Goal: Task Accomplishment & Management: Manage account settings

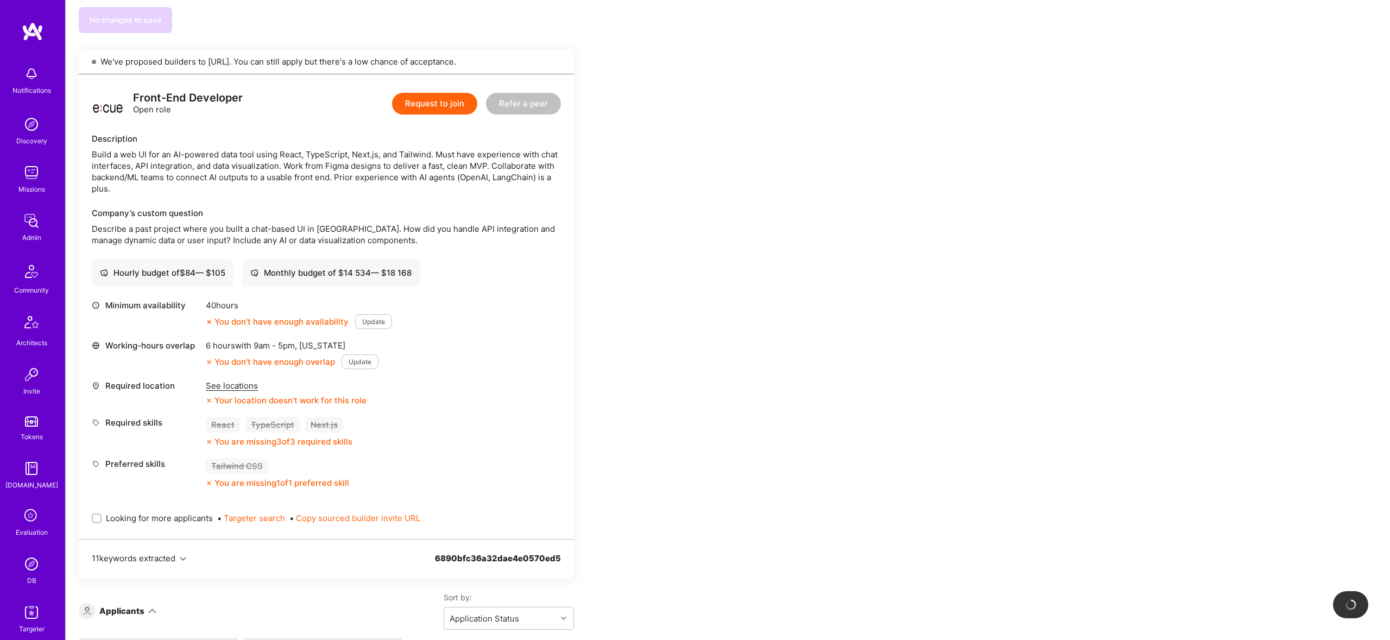
scroll to position [882, 0]
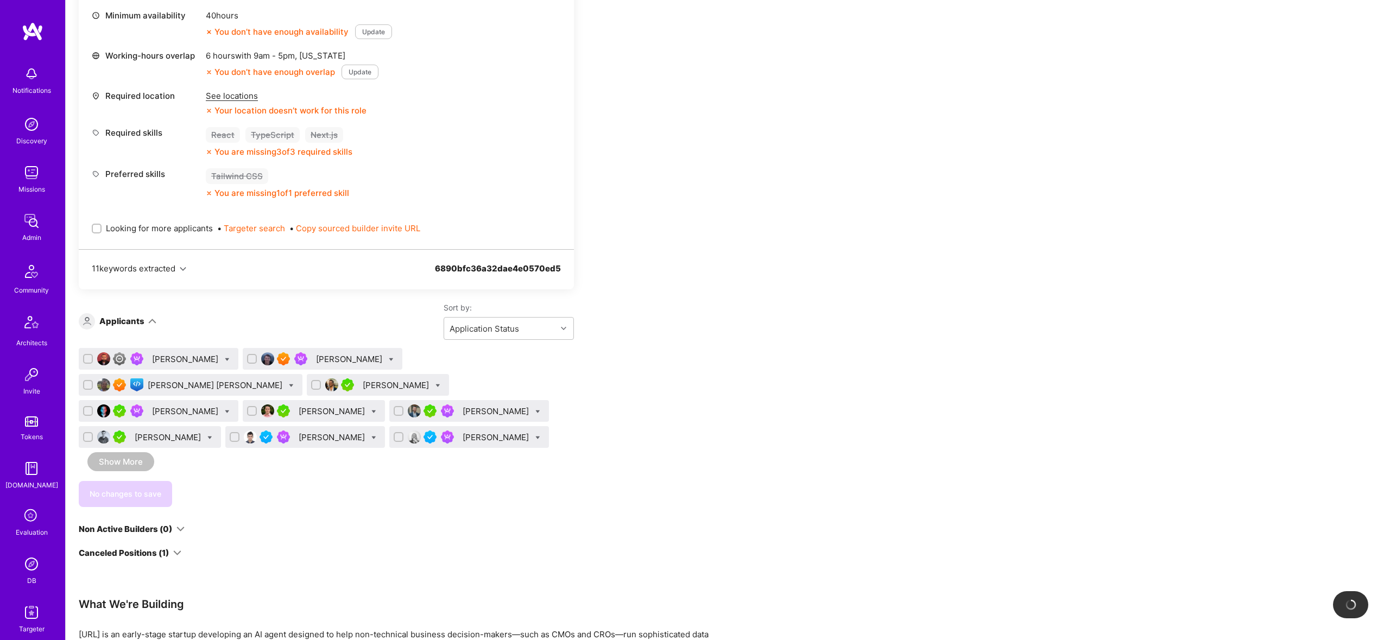
click at [178, 338] on div "Sort by: Application Status" at bounding box center [365, 321] width 418 height 37
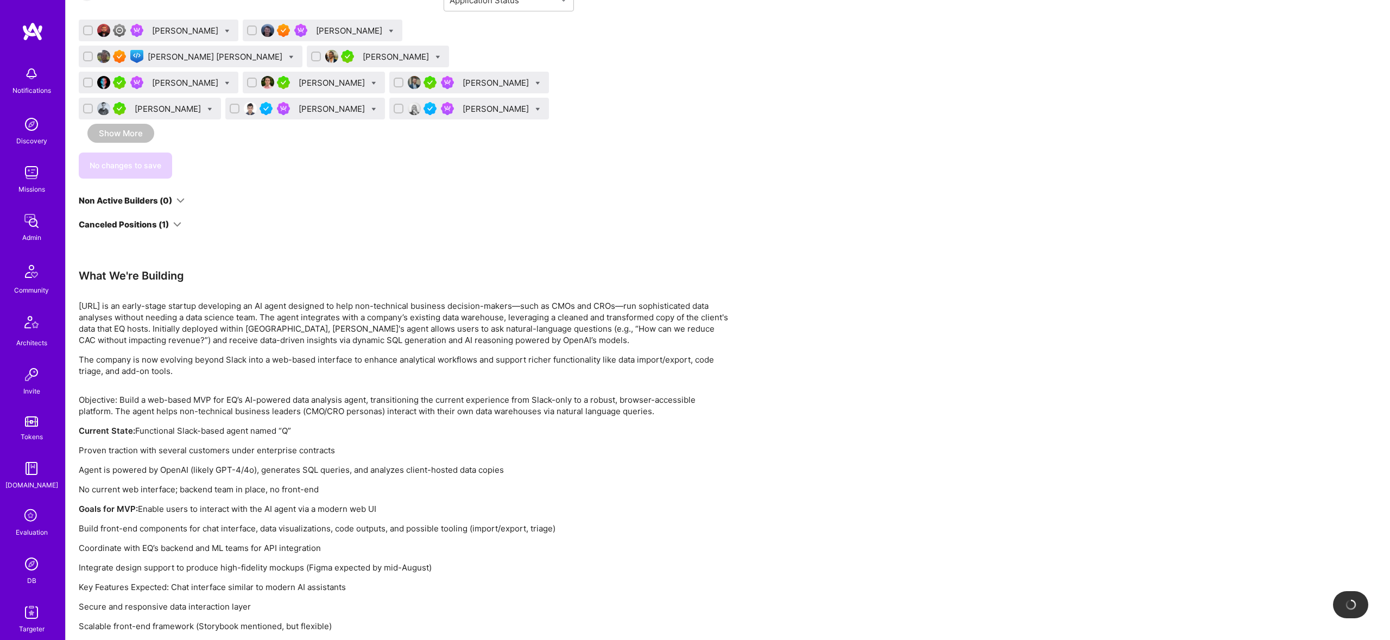
scroll to position [1516, 0]
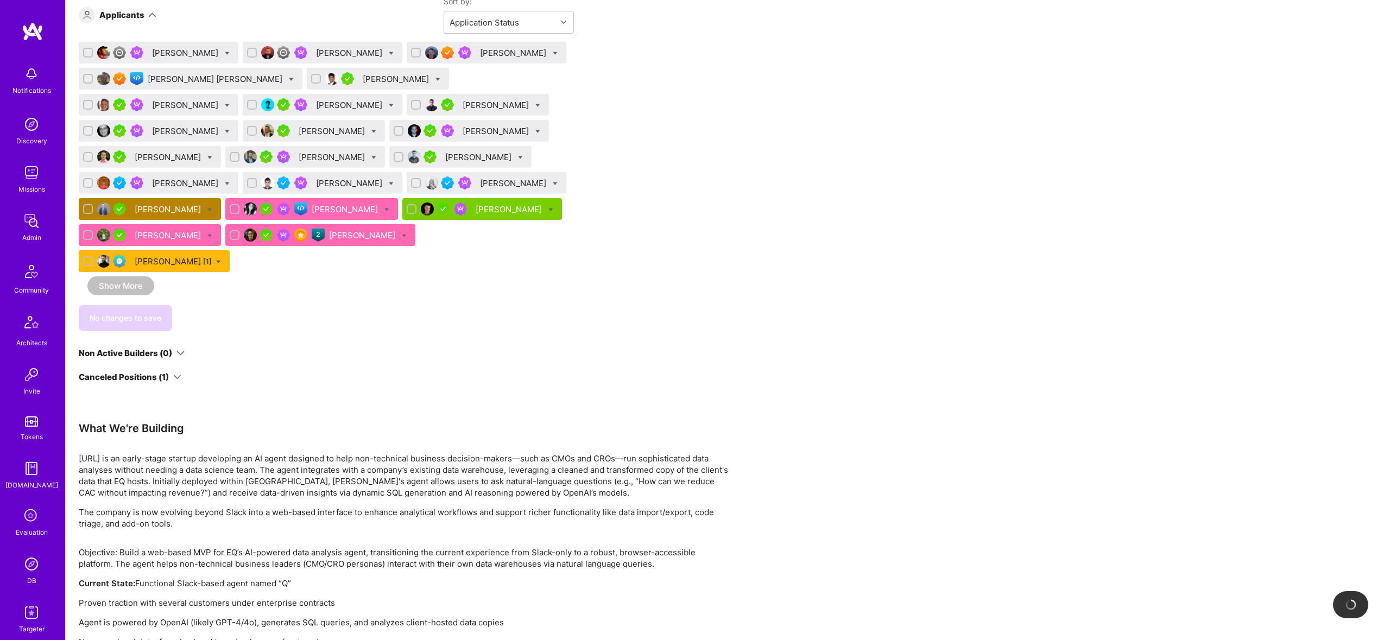
click at [158, 372] on div "Canceled Positions (1)" at bounding box center [124, 377] width 90 height 11
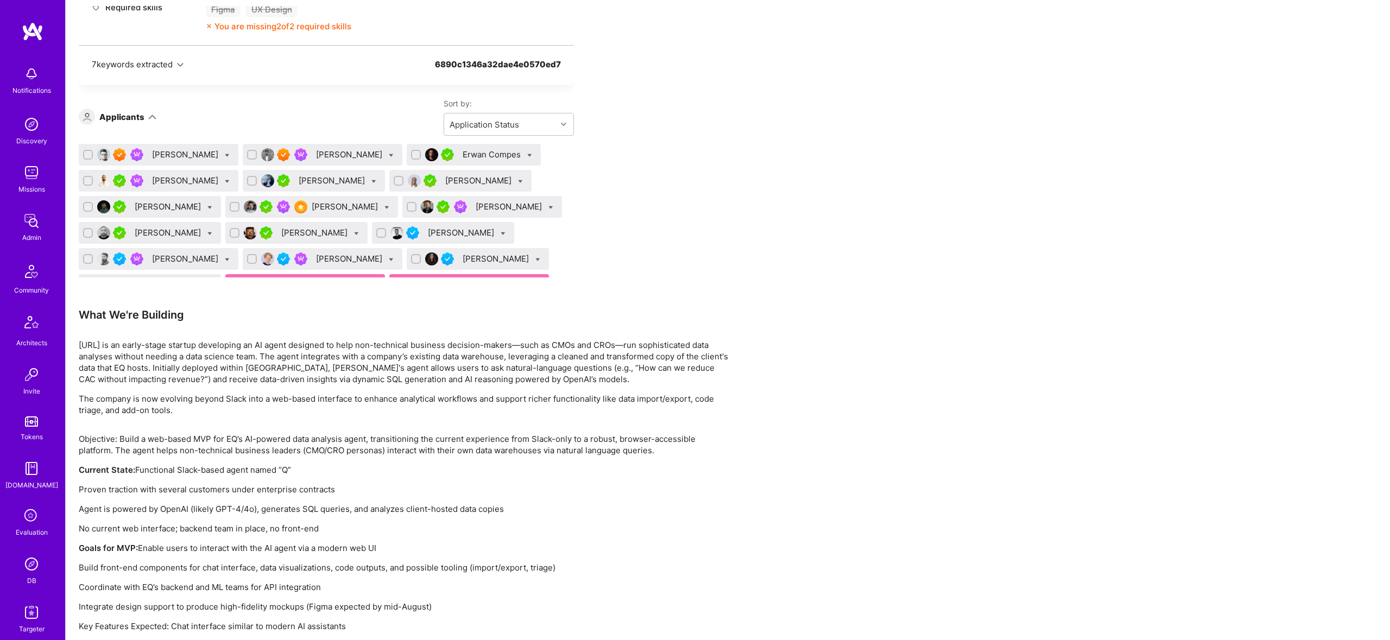
scroll to position [453, 0]
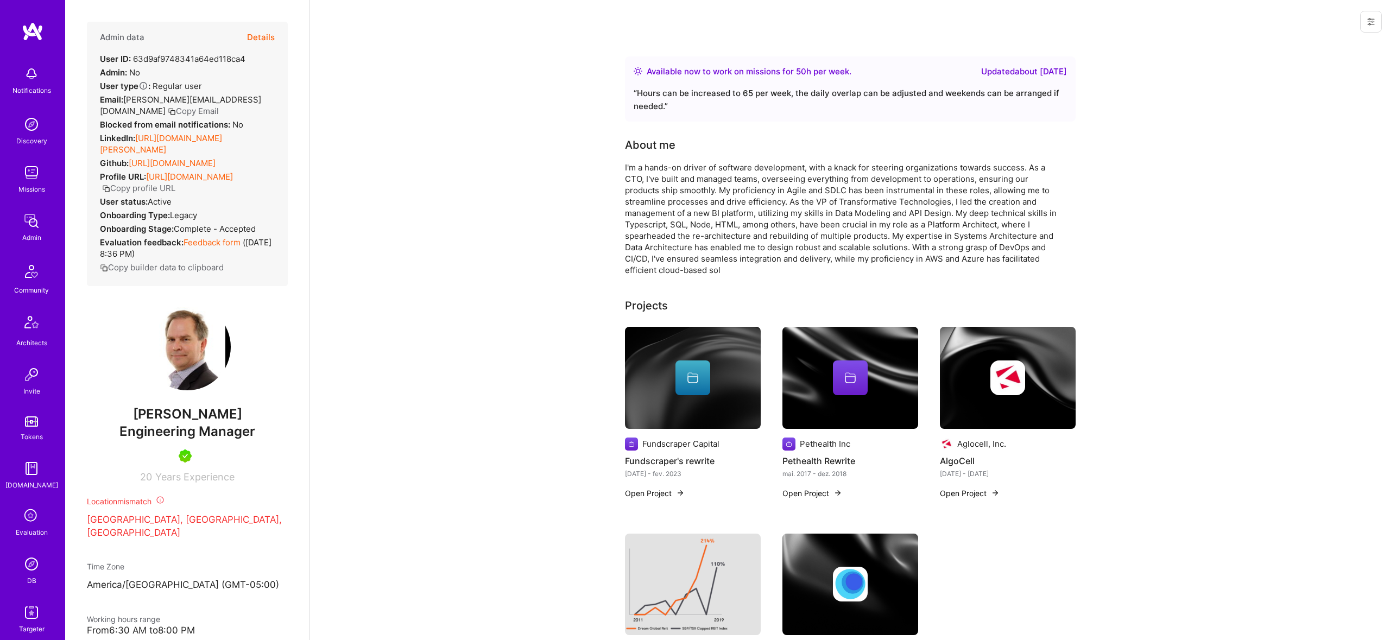
click at [265, 35] on button "Details" at bounding box center [261, 38] width 28 height 32
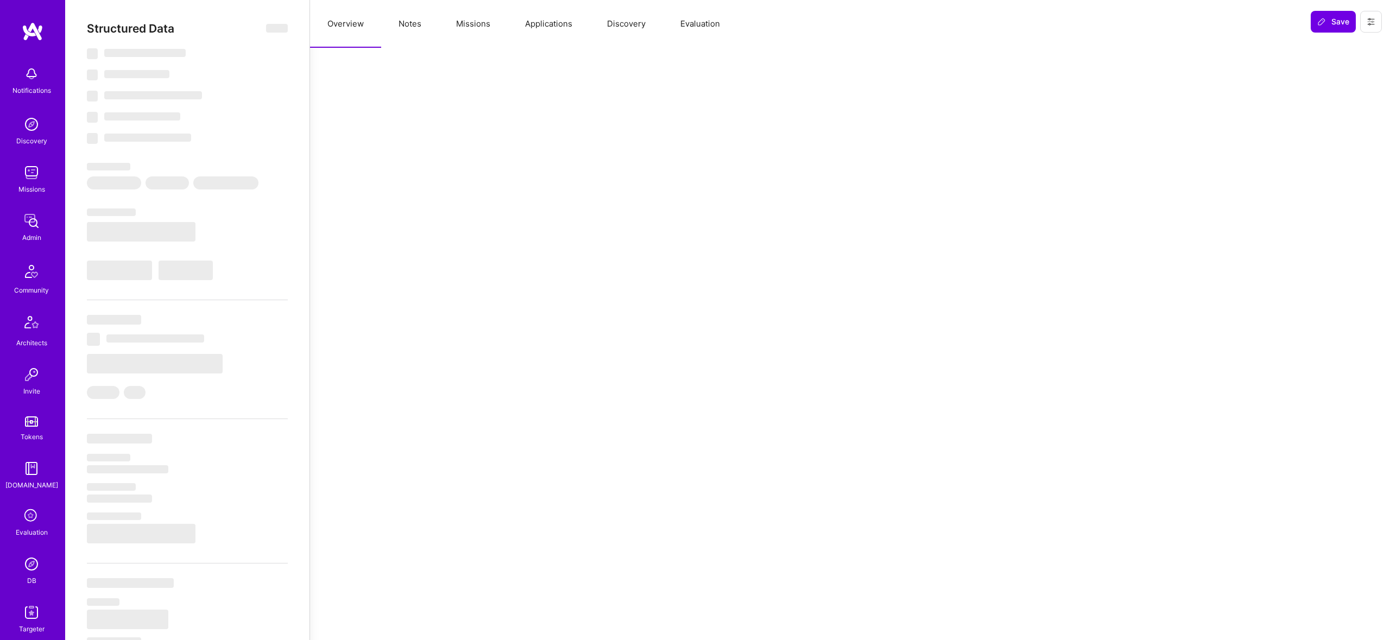
click at [464, 23] on button "Missions" at bounding box center [473, 24] width 69 height 48
select select "Right Now"
select select "5"
select select "7"
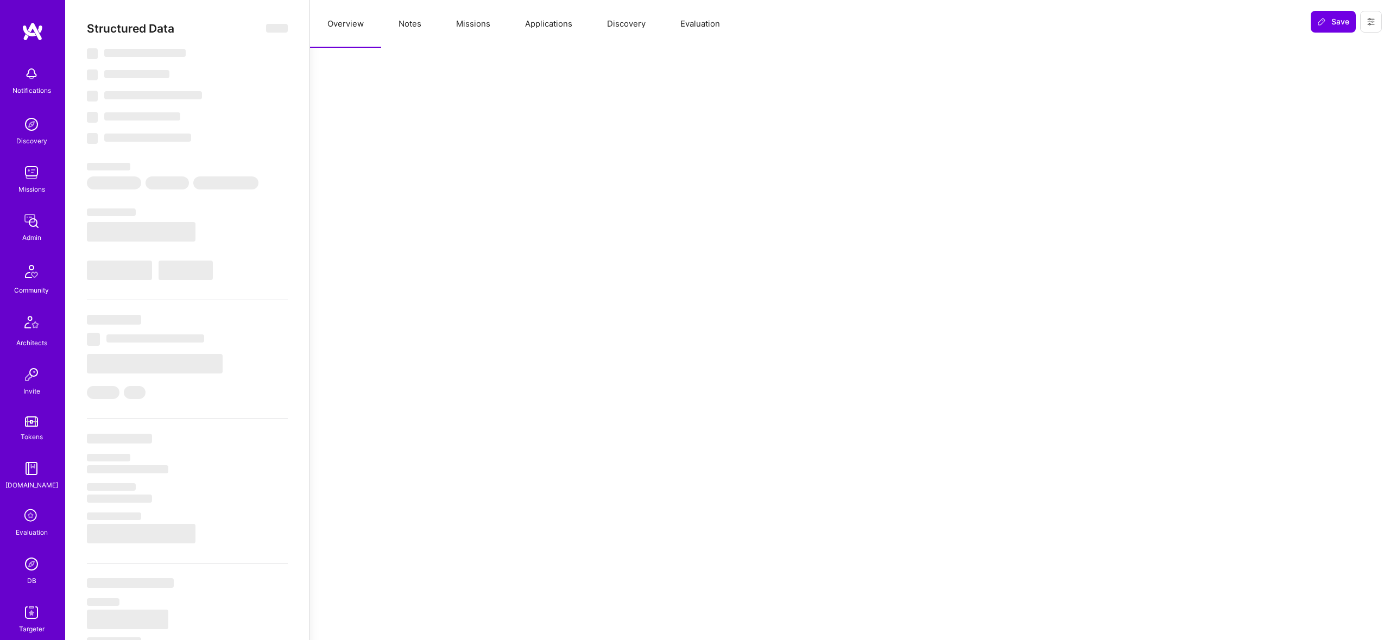
select select "7"
select select "CA"
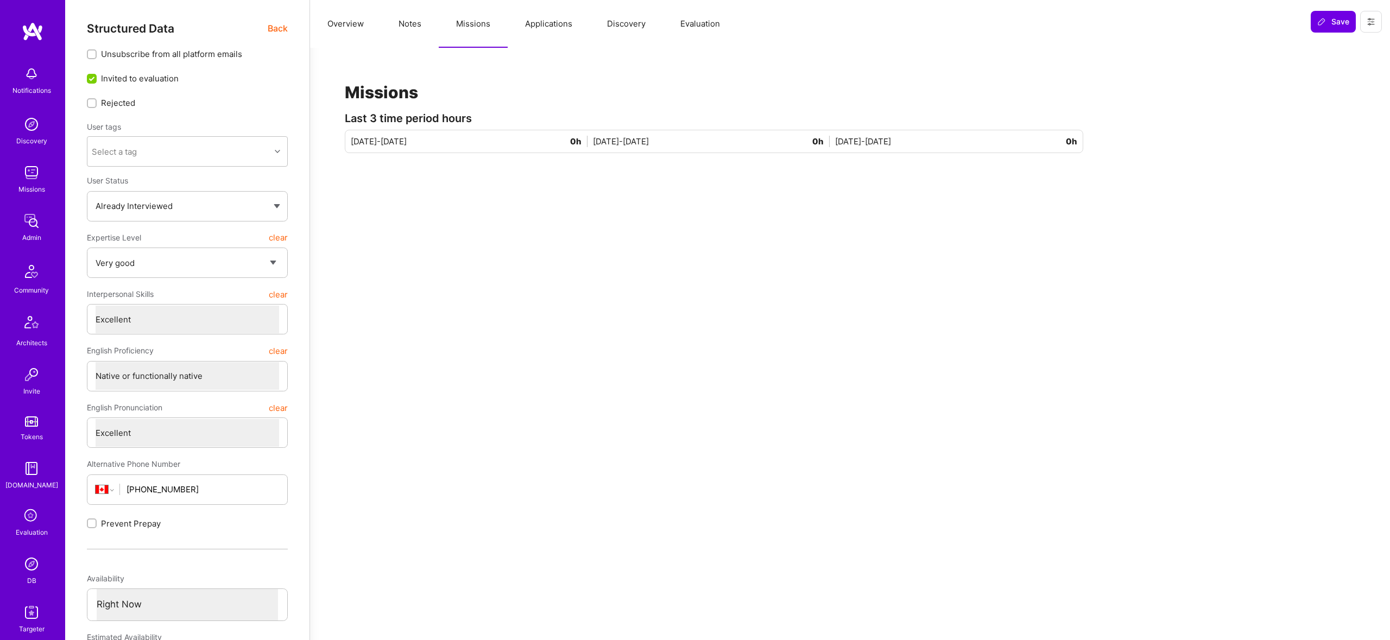
click at [556, 20] on button "Applications" at bounding box center [549, 24] width 82 height 48
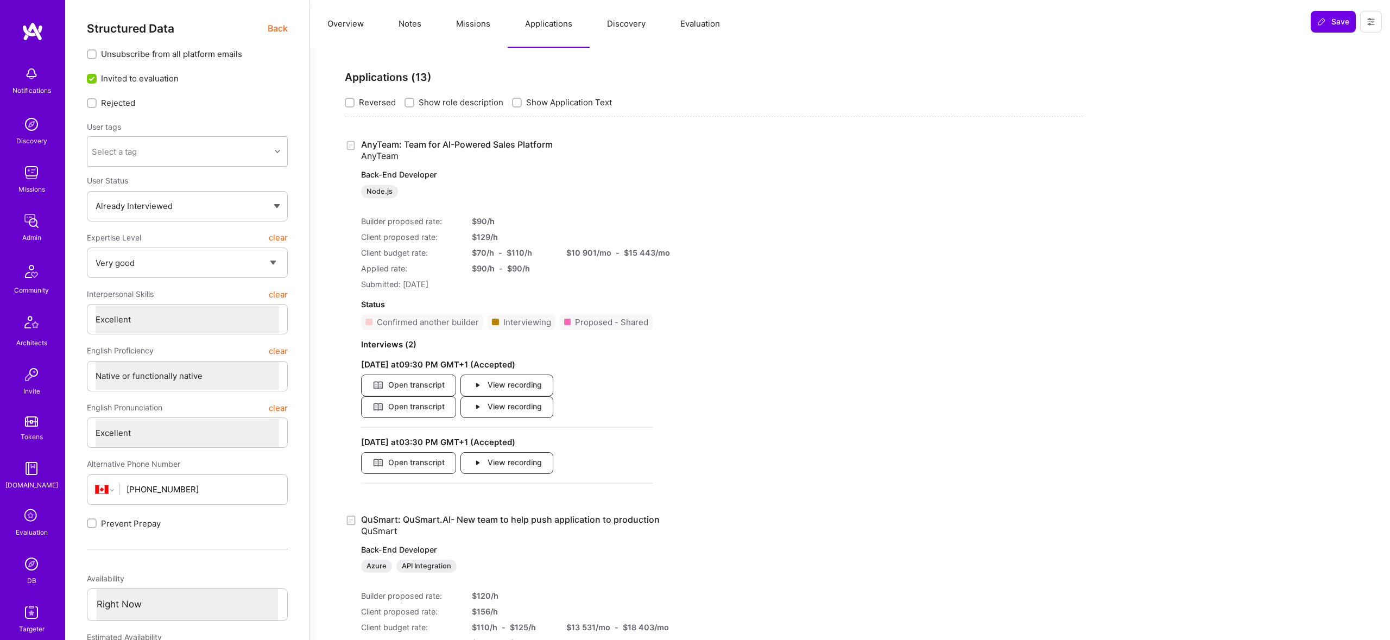
click at [436, 144] on link "AnyTeam: Team for AI-Powered Sales Platform AnyTeam Back-End Developer Node.js" at bounding box center [507, 168] width 292 height 59
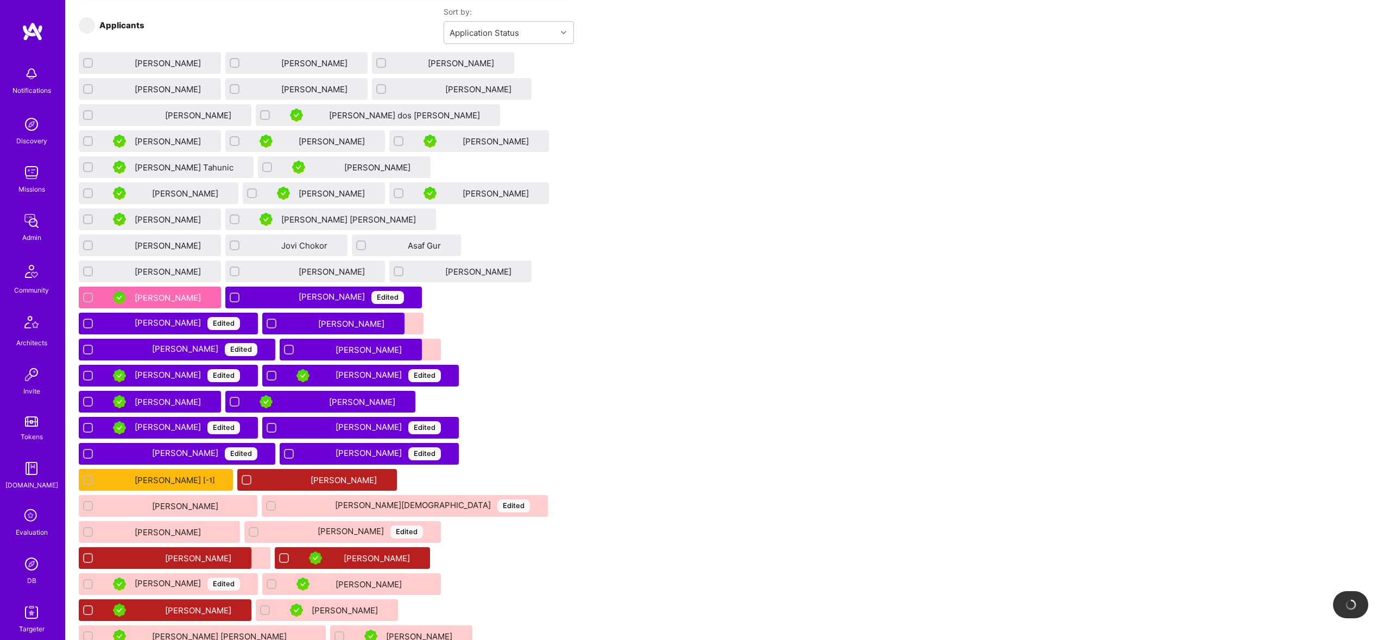
scroll to position [1569, 0]
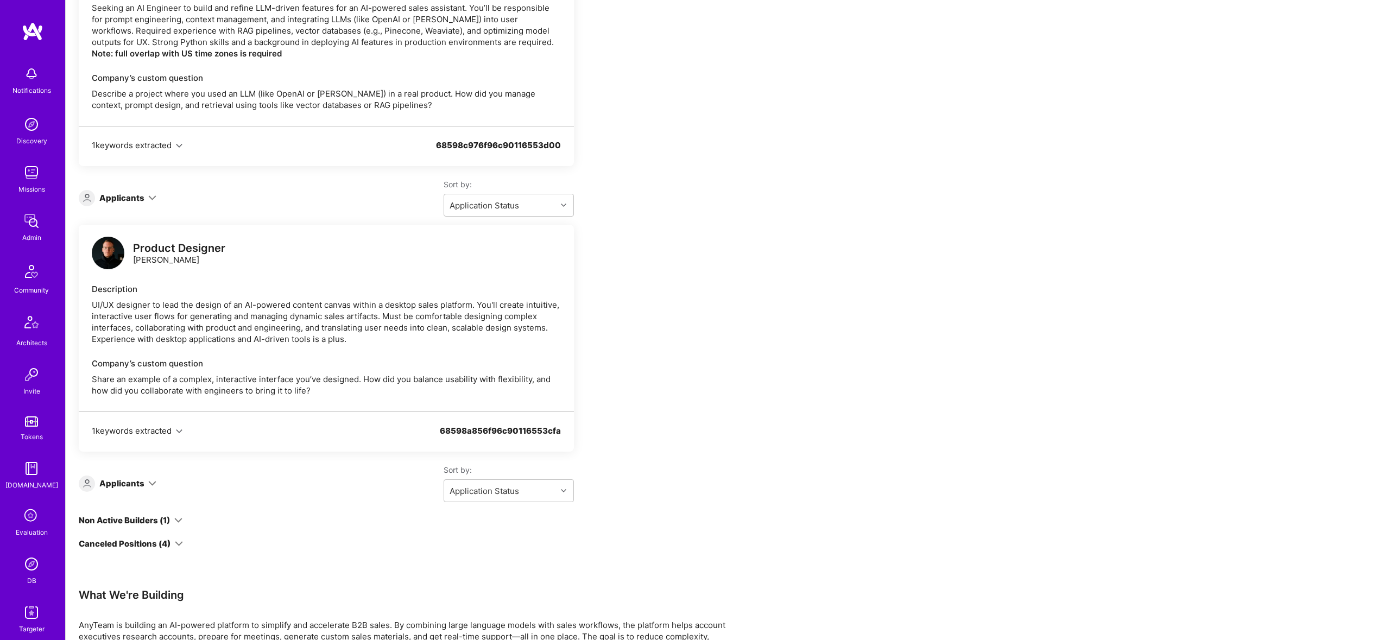
click at [165, 515] on div "Non Active Builders (1)" at bounding box center [124, 520] width 91 height 11
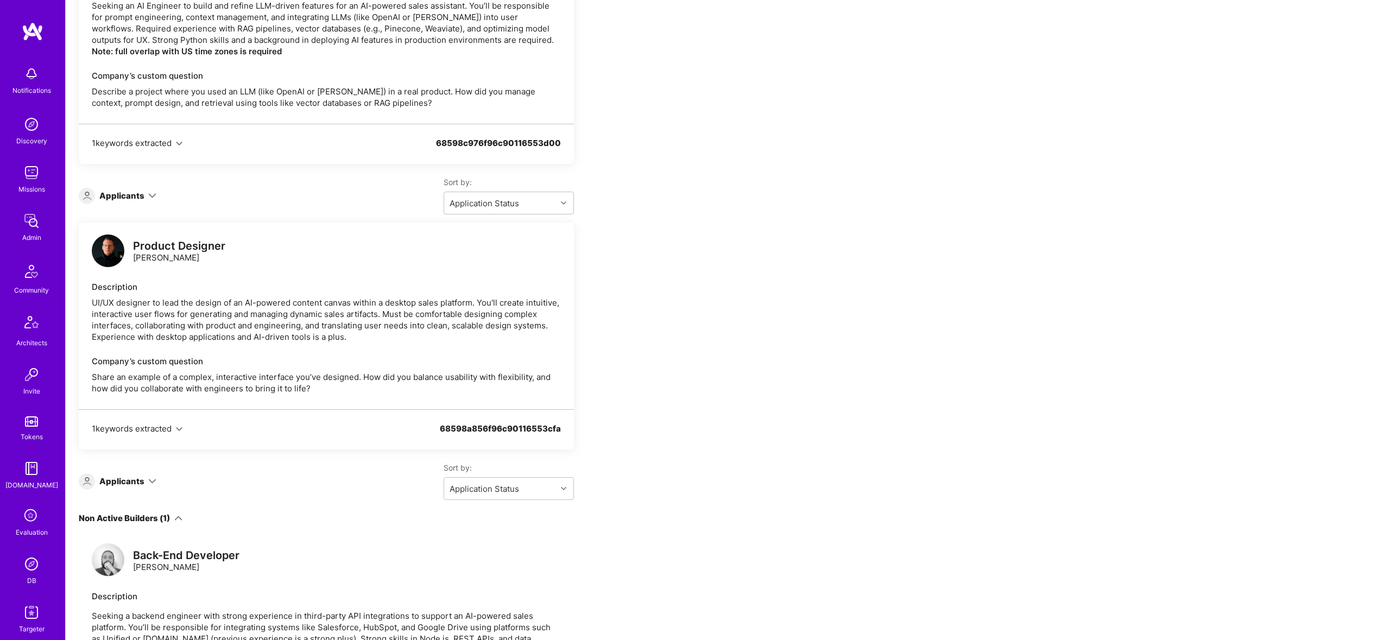
click at [168, 513] on div "Non Active Builders (1)" at bounding box center [124, 518] width 91 height 11
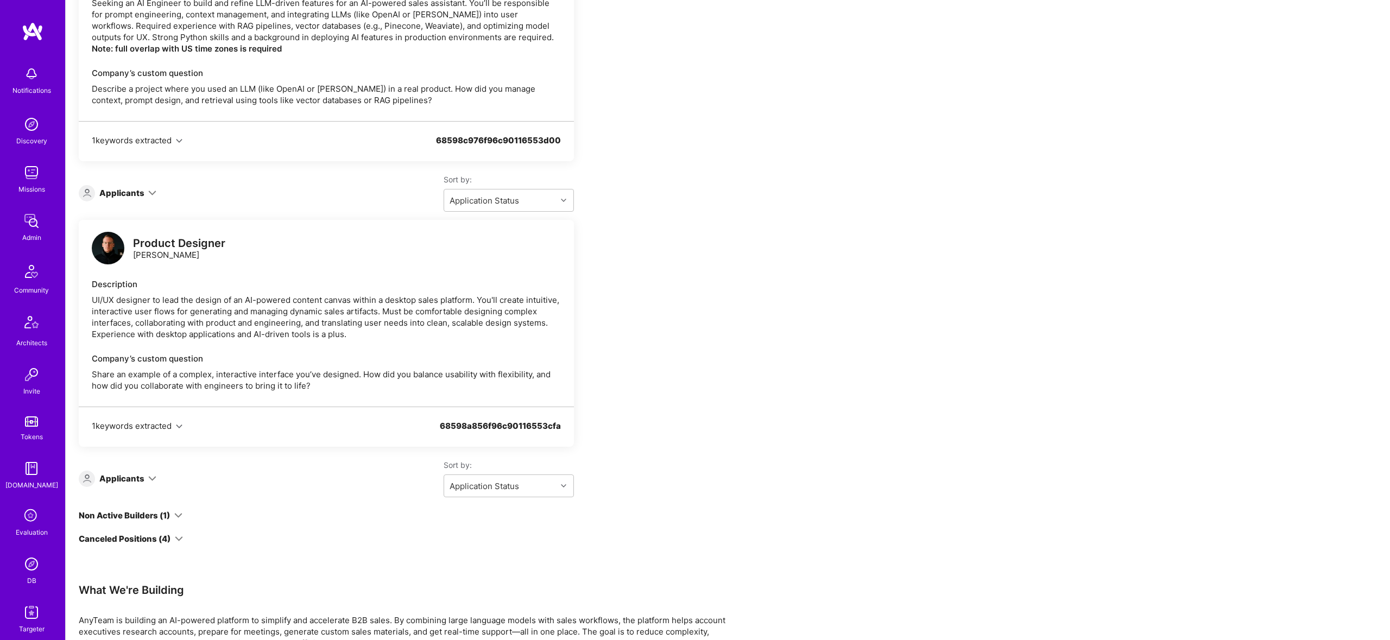
click at [175, 535] on icon at bounding box center [179, 539] width 8 height 8
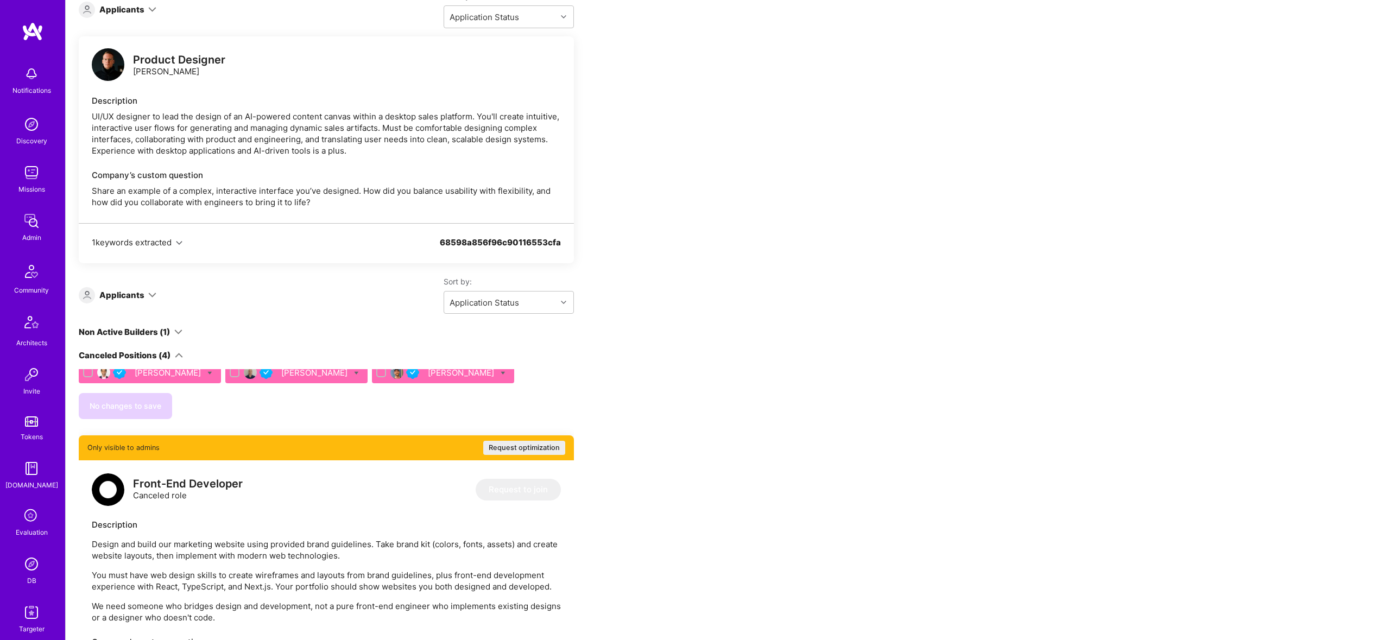
scroll to position [1204, 0]
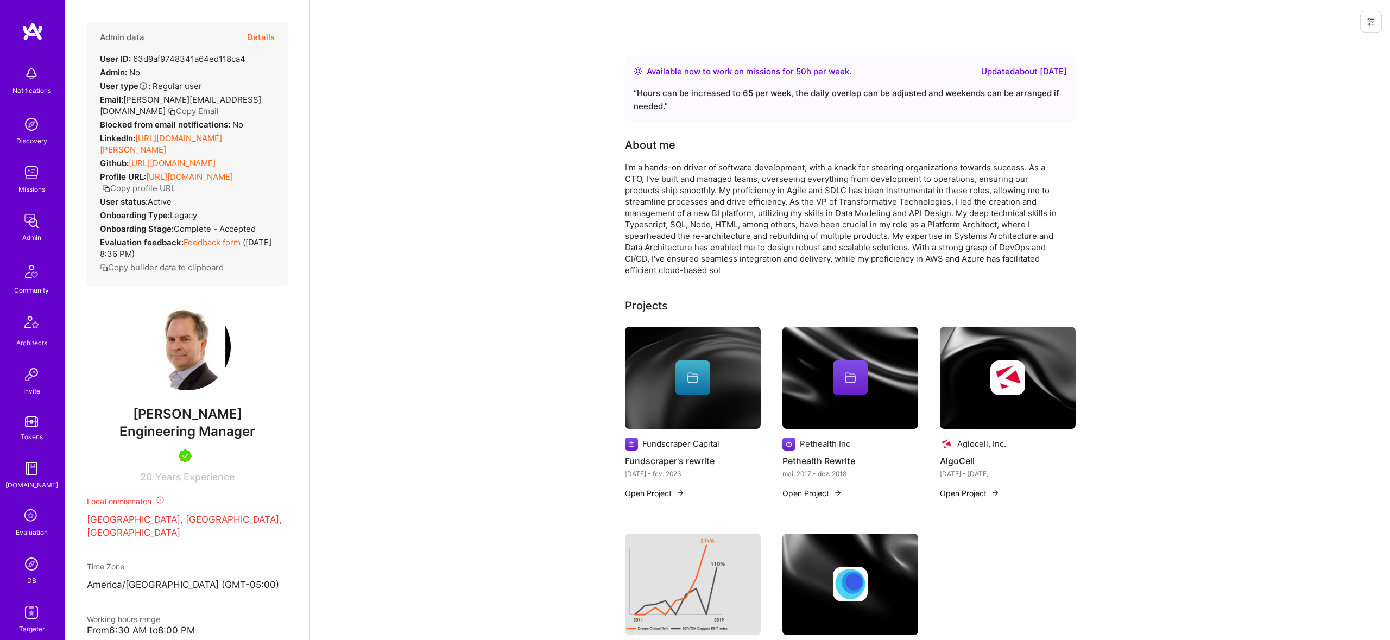
click at [274, 37] on button "Details" at bounding box center [261, 38] width 28 height 32
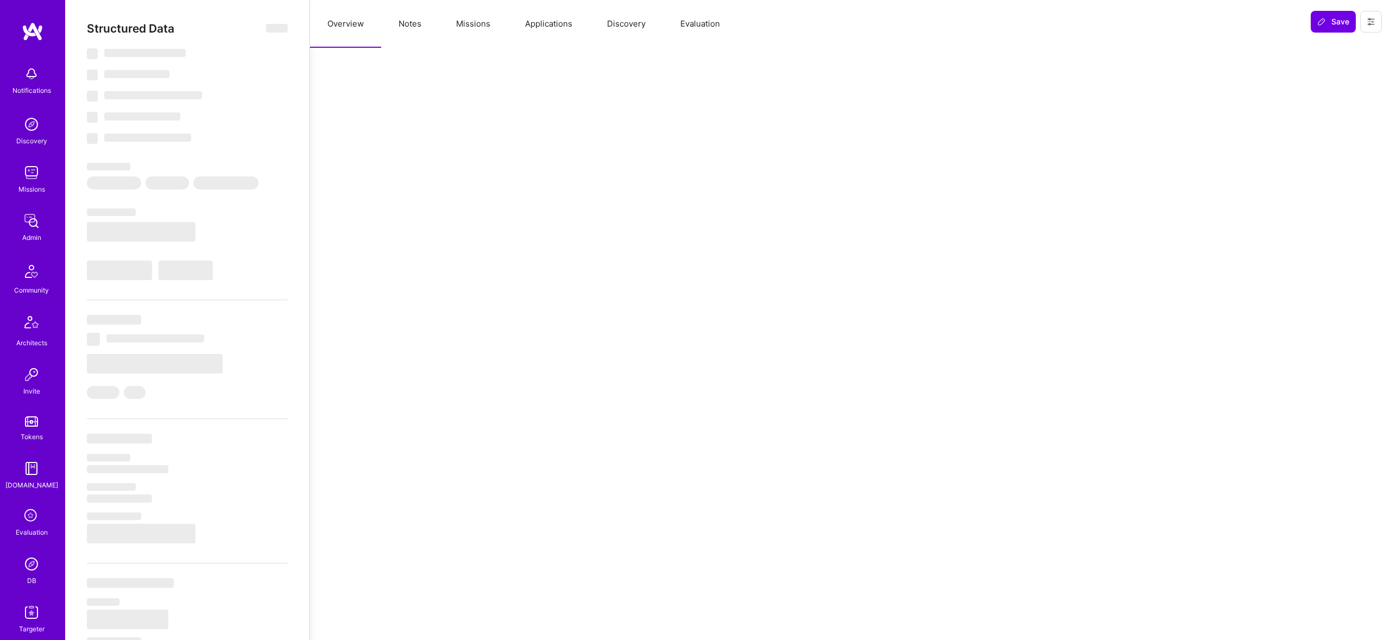
click at [558, 21] on button "Applications" at bounding box center [549, 24] width 82 height 48
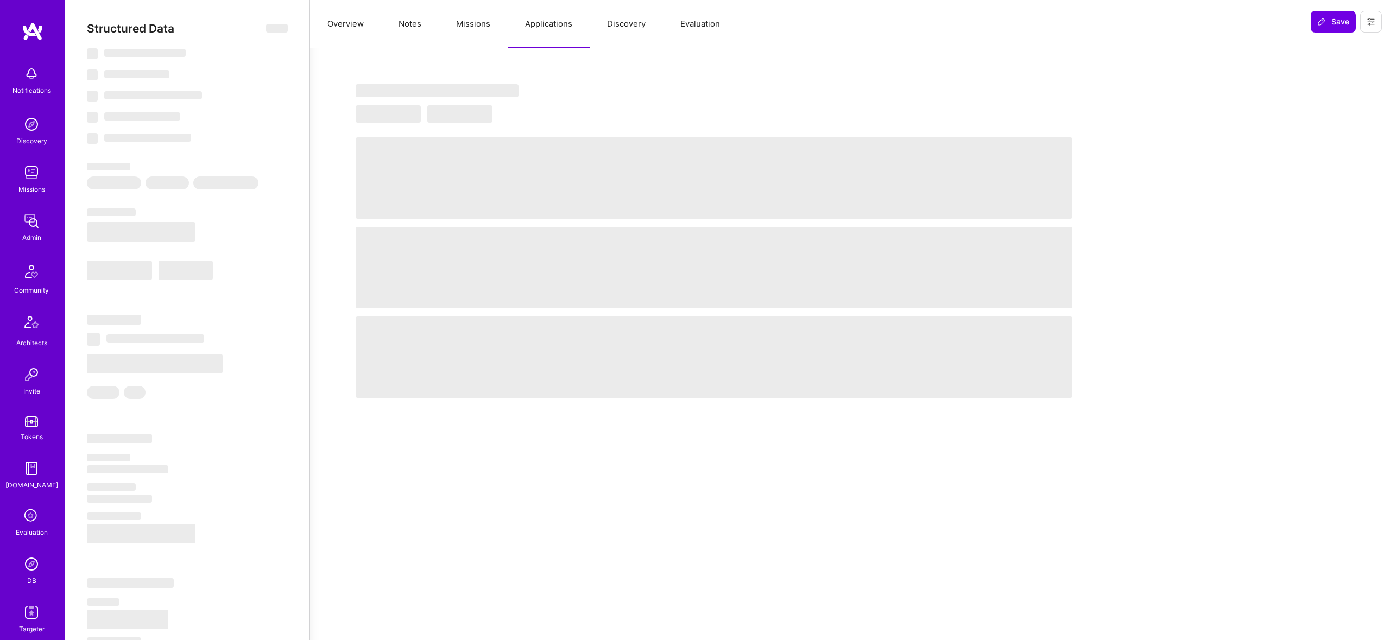
select select "Right Now"
select select "5"
select select "7"
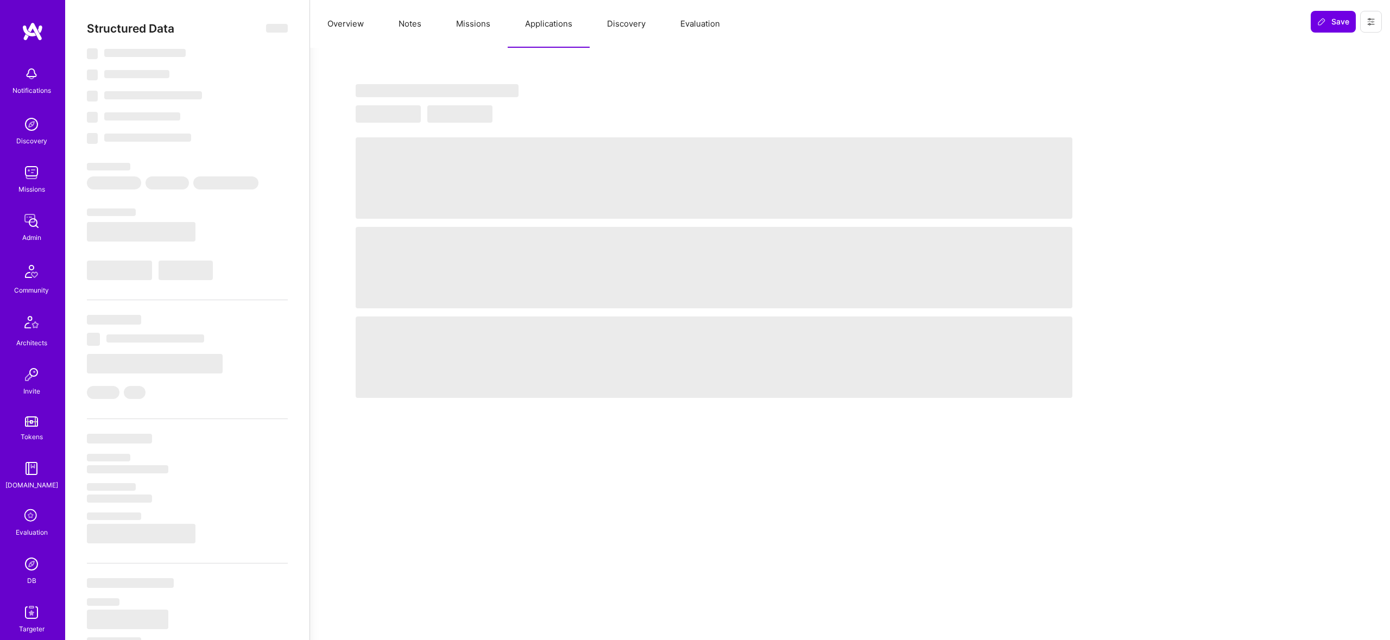
select select "CA"
